Goal: Complete application form

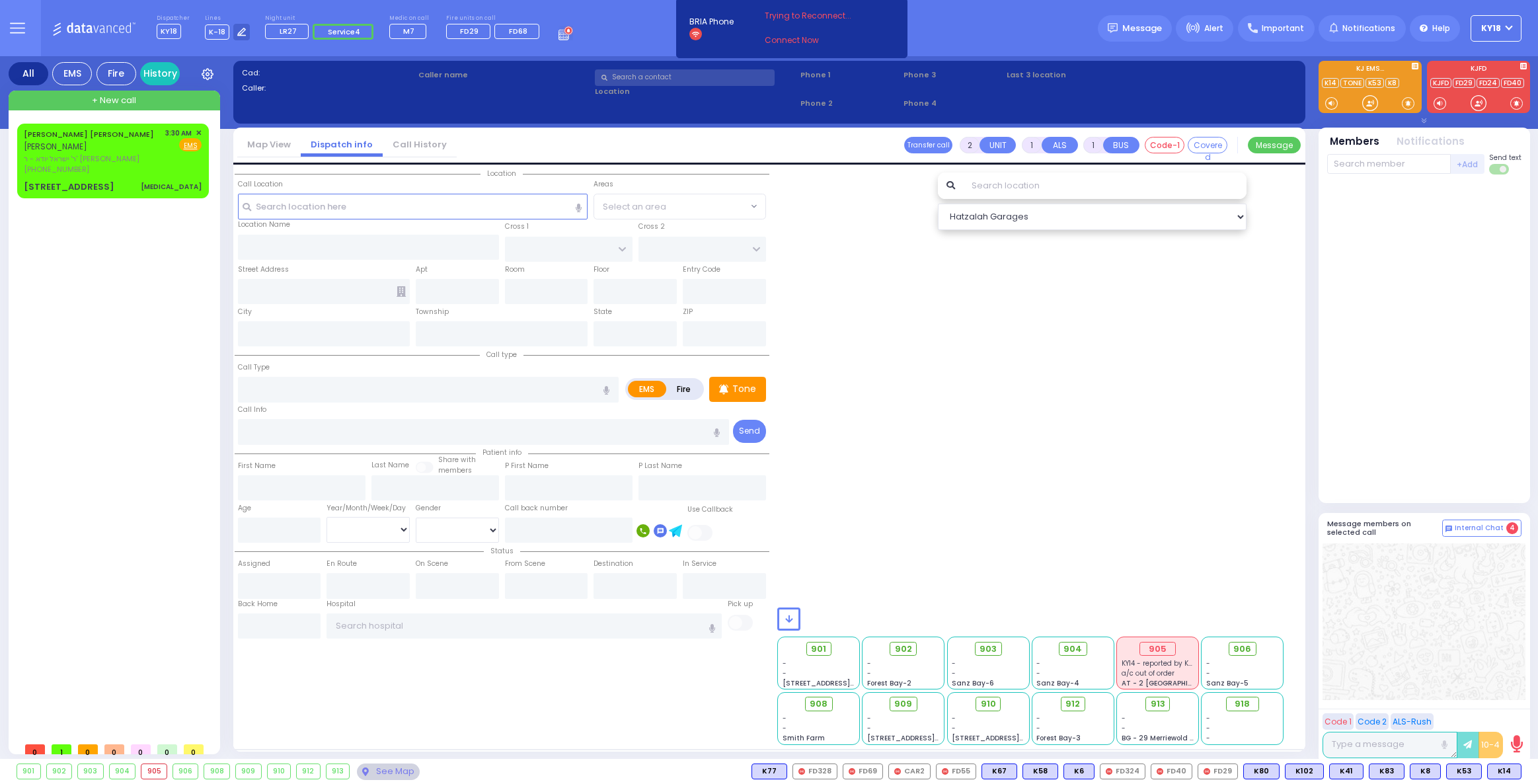
select select
type input "[MEDICAL_DATA]"
radio input "true"
type input "[PERSON_NAME]"
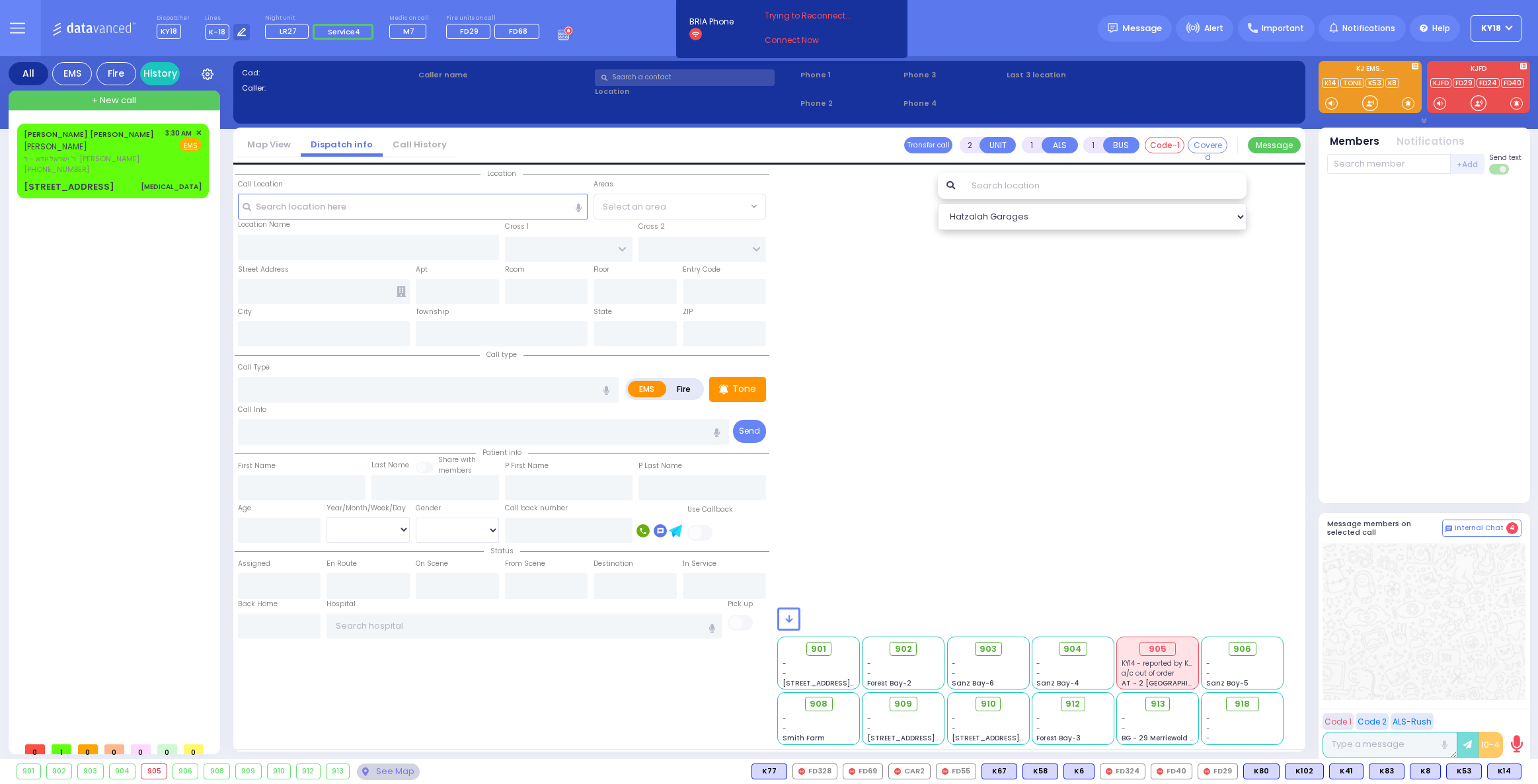
select select
type input "03:30"
type input "03:35"
type input "APTA WAY"
type input "[PERSON_NAME] DR"
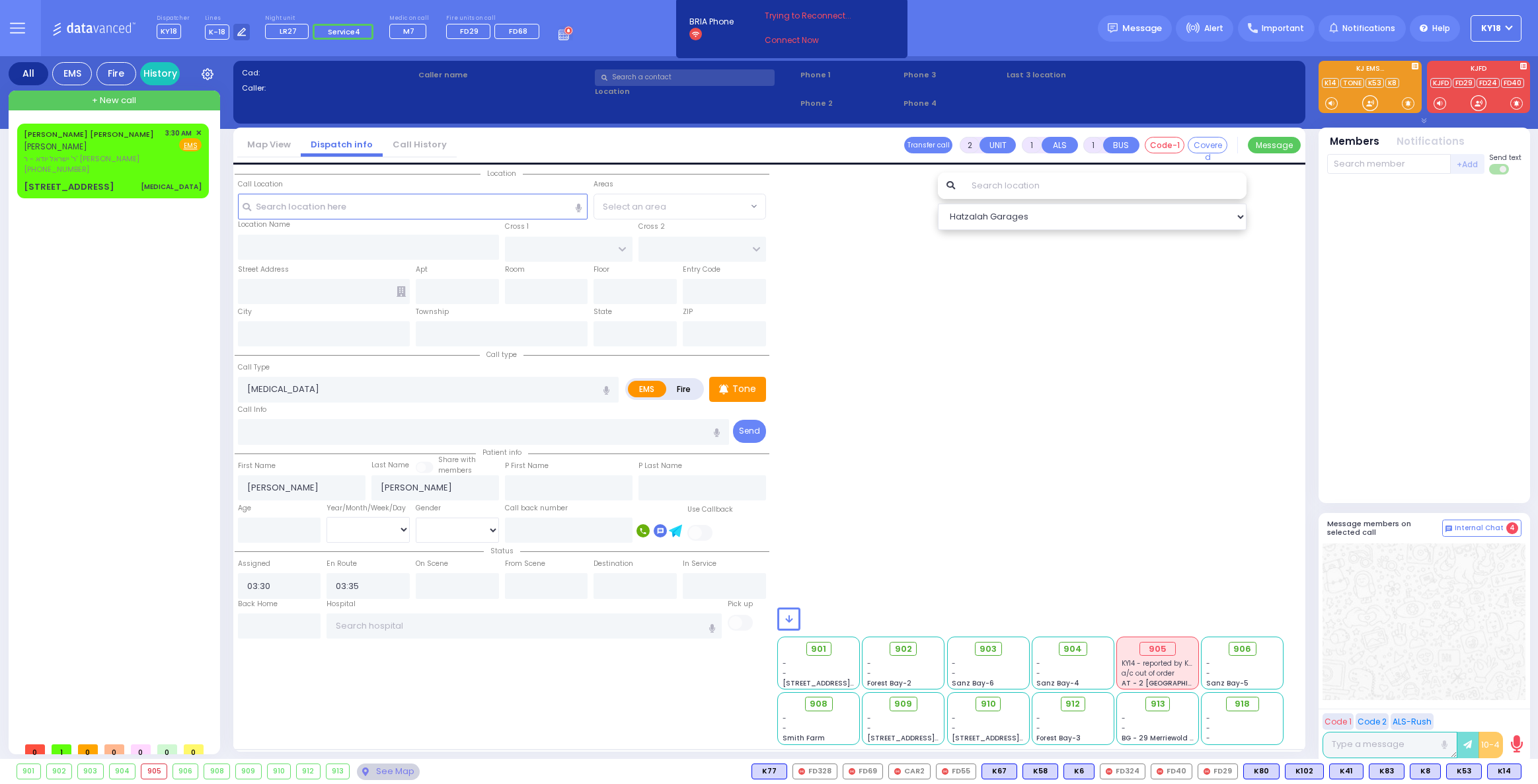
type input "[STREET_ADDRESS]"
type input "301"
type input "Monroe"
type input "[US_STATE]"
type input "10950"
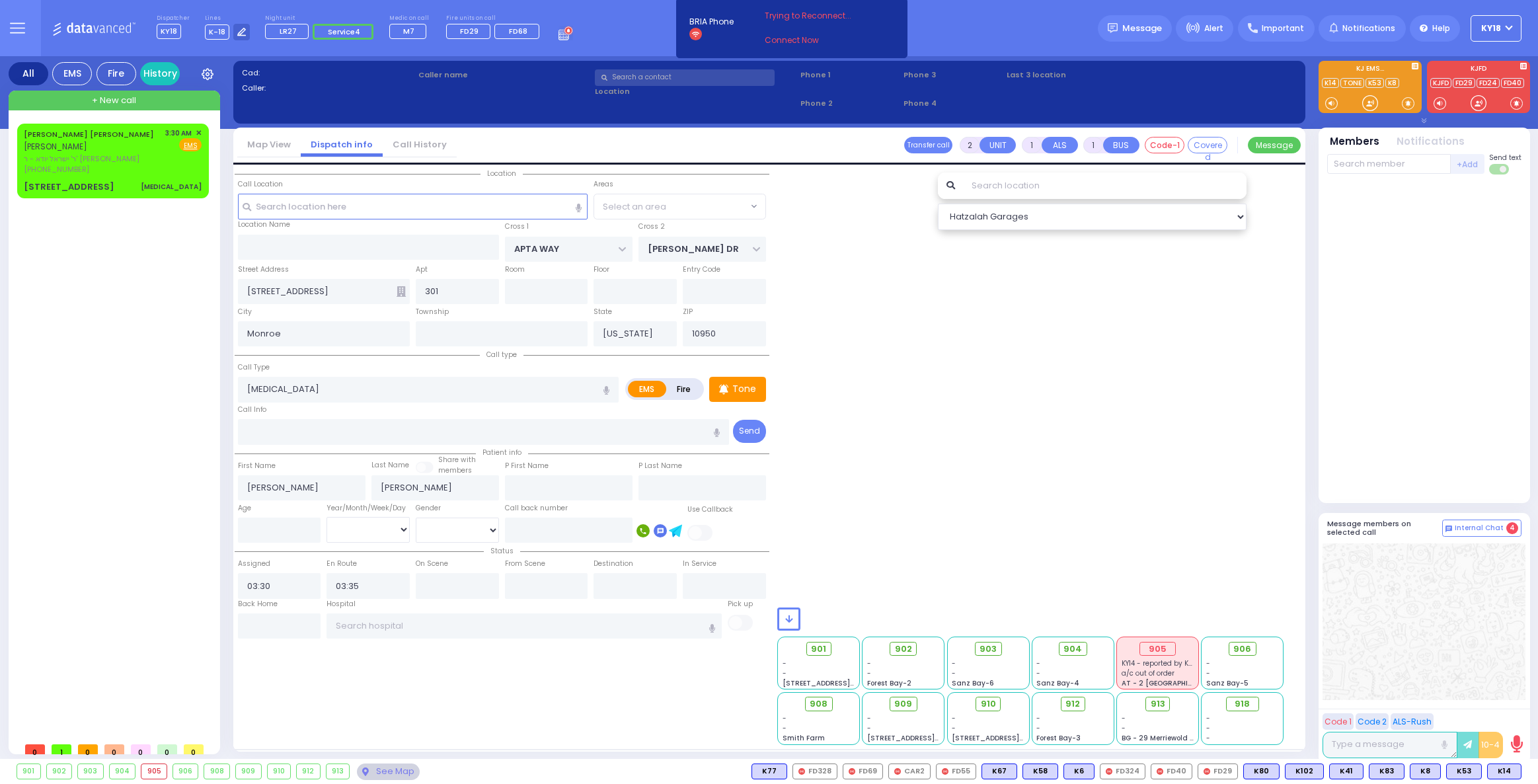
radio input "true"
select select
select select "SECTION 1"
select select "Hatzalah Garages"
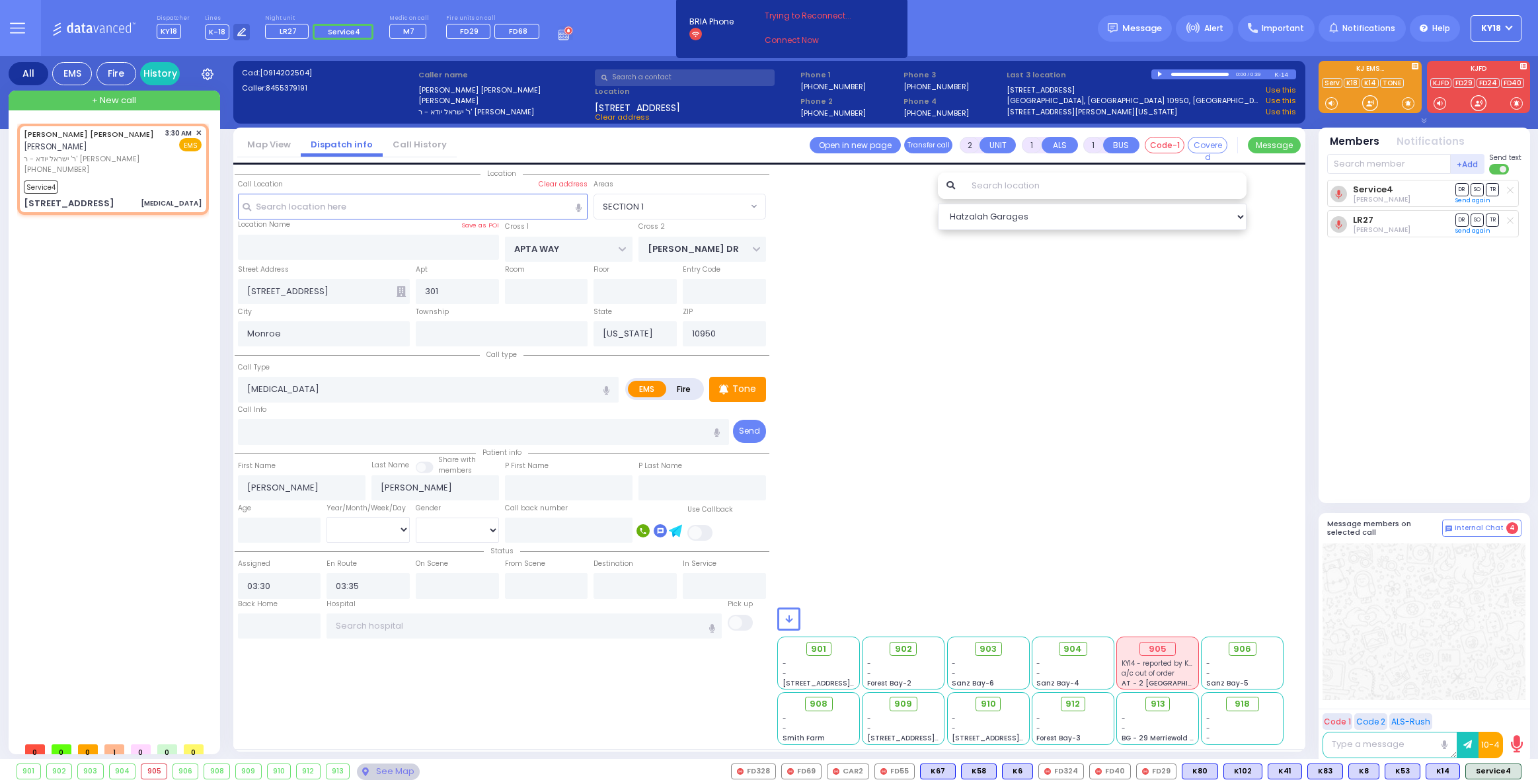
select select
radio input "true"
select select
radio input "true"
select select
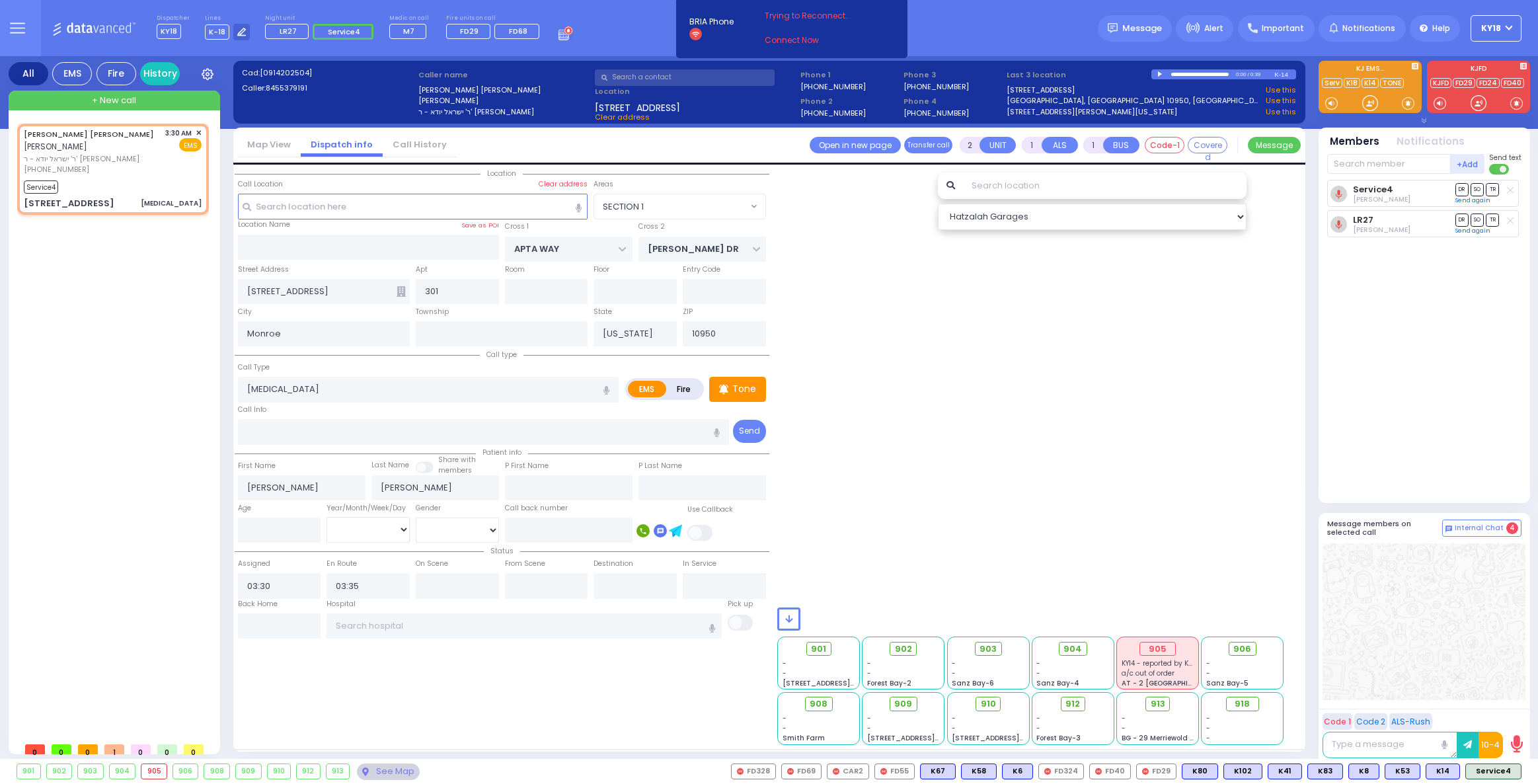
select select "SECTION 1"
select select "Hatzalah Garages"
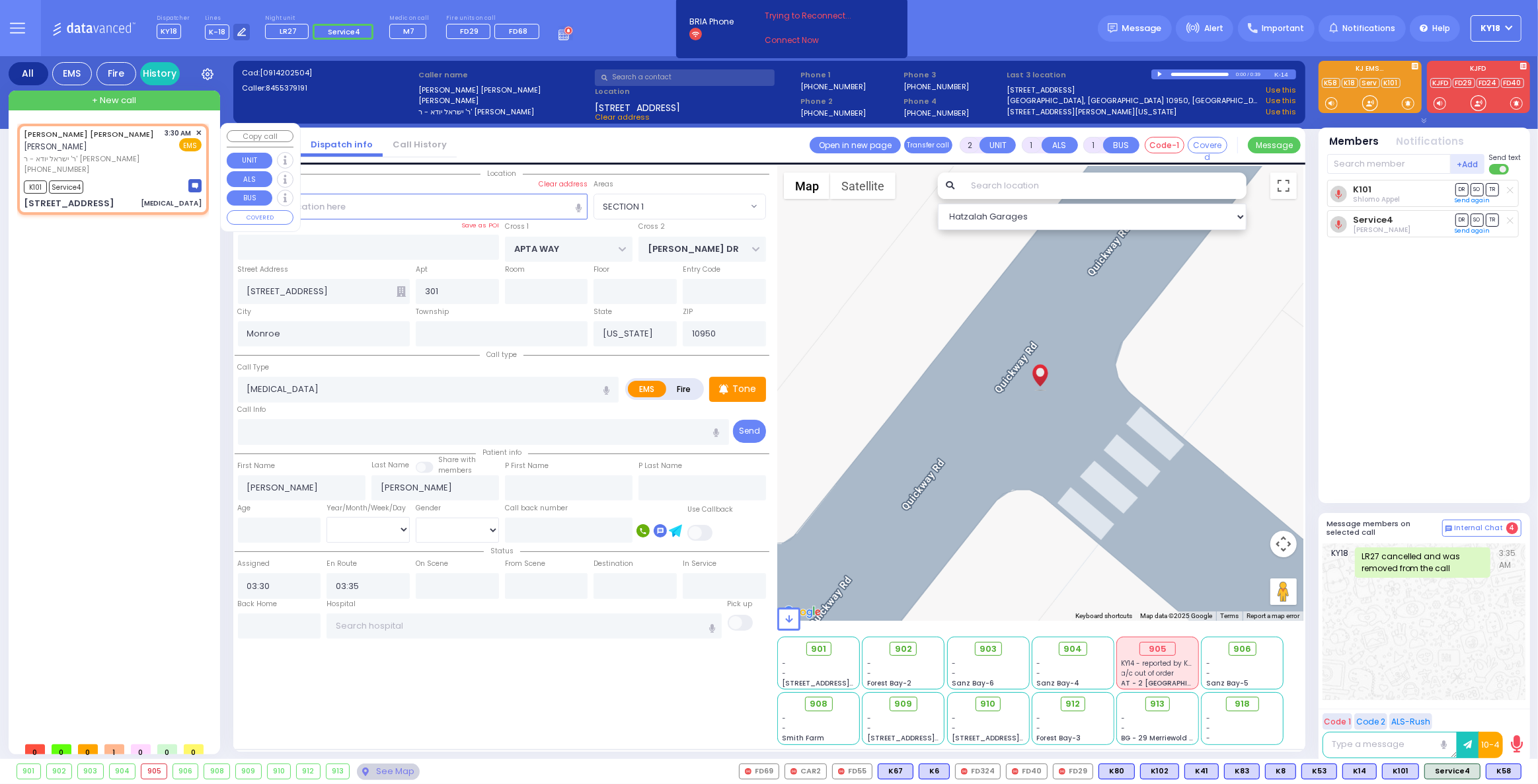
click at [117, 164] on div "[PHONE_NUMBER]" at bounding box center [92, 169] width 137 height 11
select select
radio input "true"
select select
select select "Hatzalah Garages"
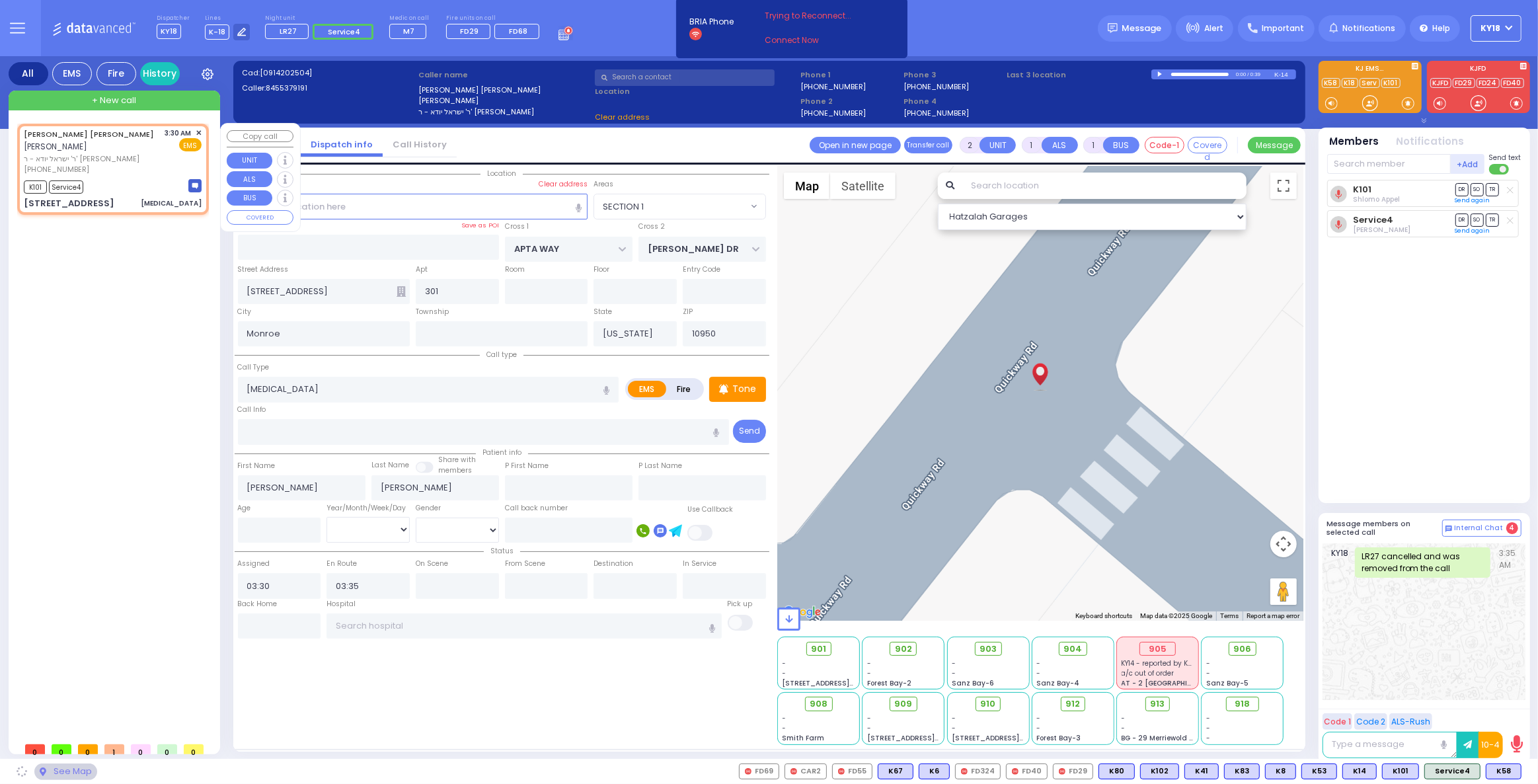
select select "SECTION 1"
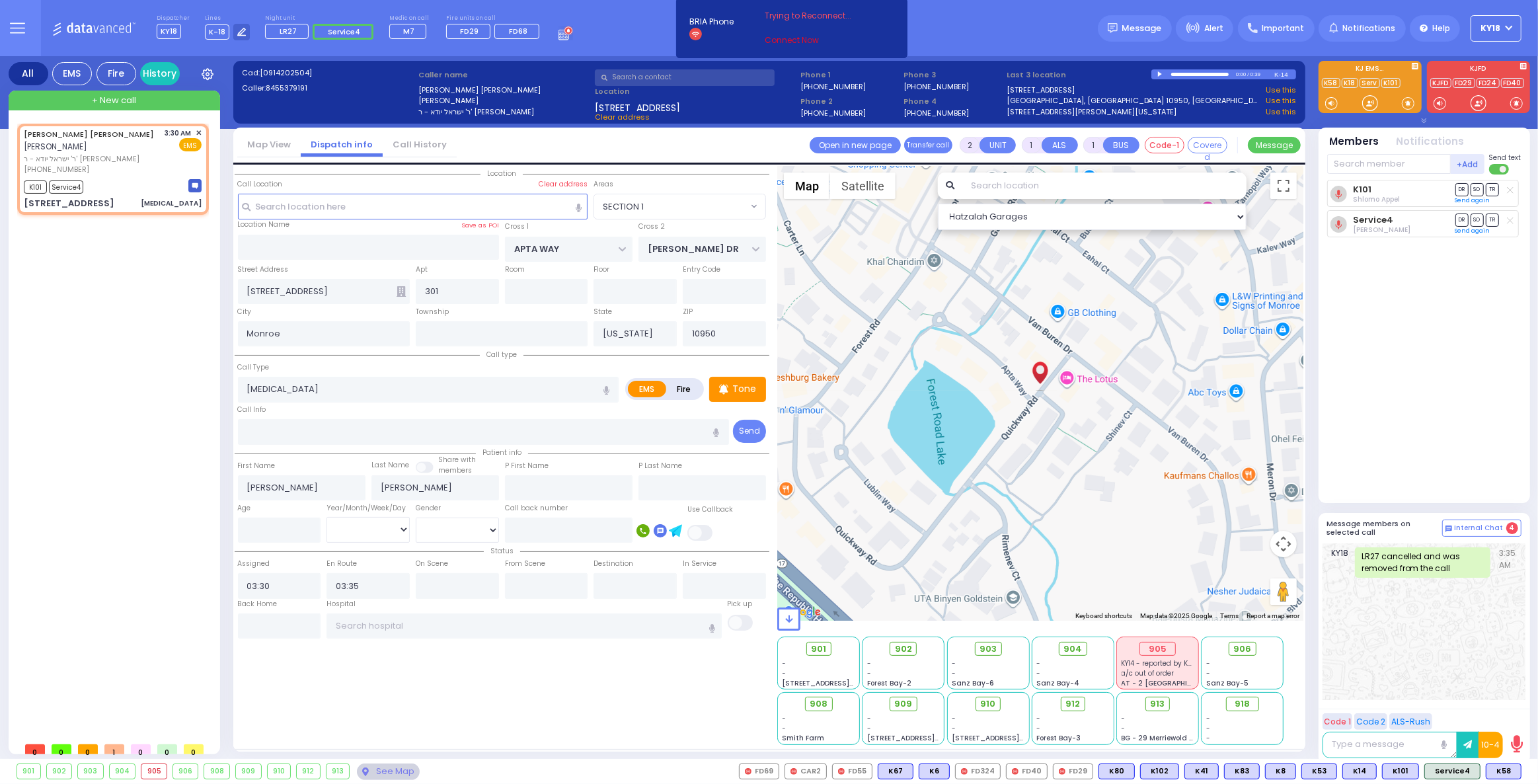
click at [784, 37] on link "Connect Now" at bounding box center [816, 40] width 104 height 12
click at [787, 42] on link "Connect Now" at bounding box center [816, 40] width 104 height 12
click at [801, 39] on link "Connect Now" at bounding box center [816, 40] width 104 height 12
